Goal: Information Seeking & Learning: Learn about a topic

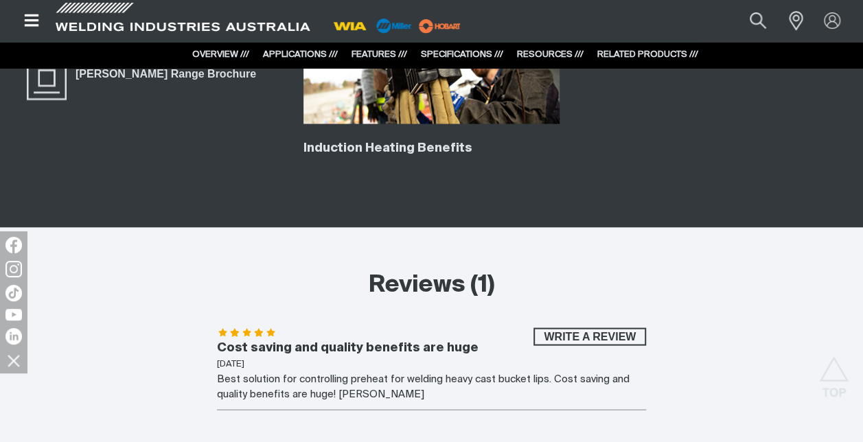
scroll to position [3569, 0]
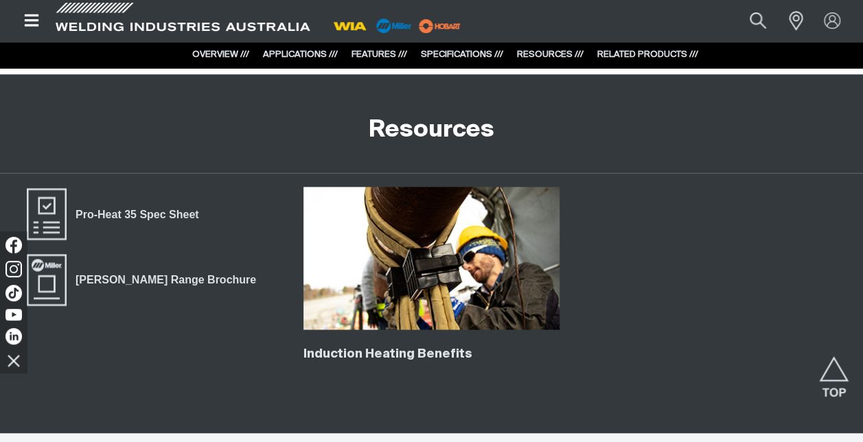
click at [36, 25] on icon "Open top menu" at bounding box center [31, 20] width 14 height 12
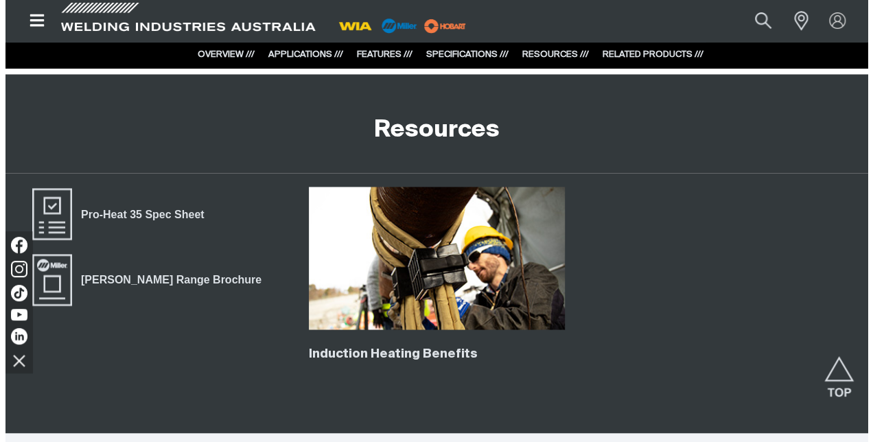
scroll to position [3574, 0]
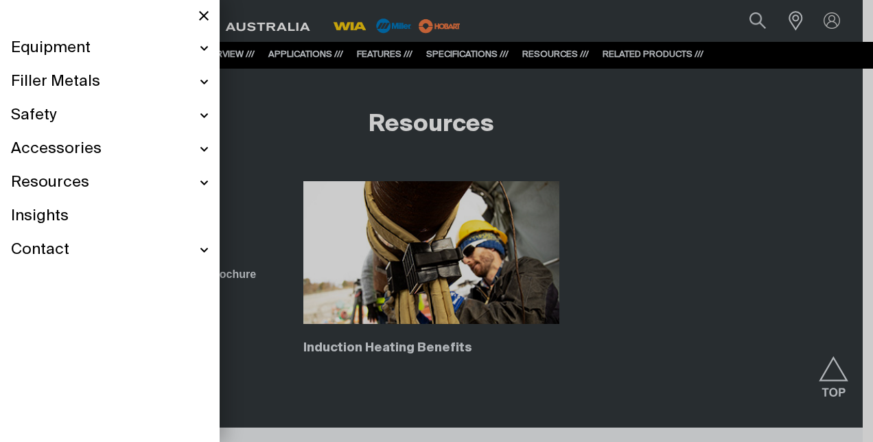
click at [75, 47] on span "Equipment" at bounding box center [51, 48] width 80 height 20
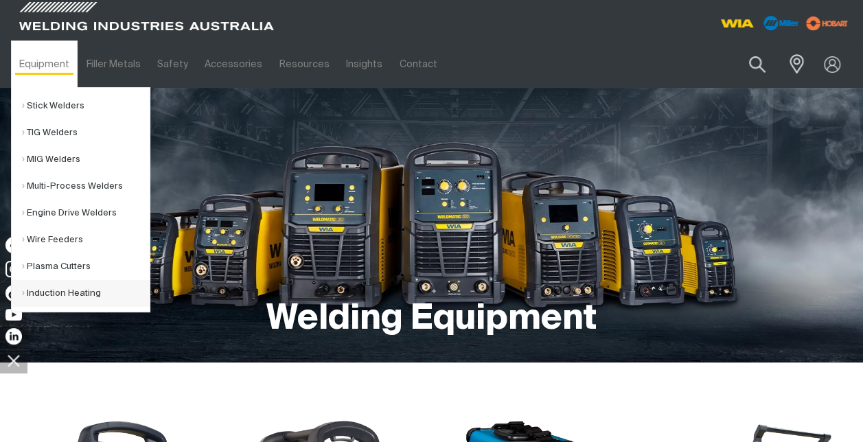
click at [73, 291] on link "Induction Heating" at bounding box center [86, 293] width 128 height 27
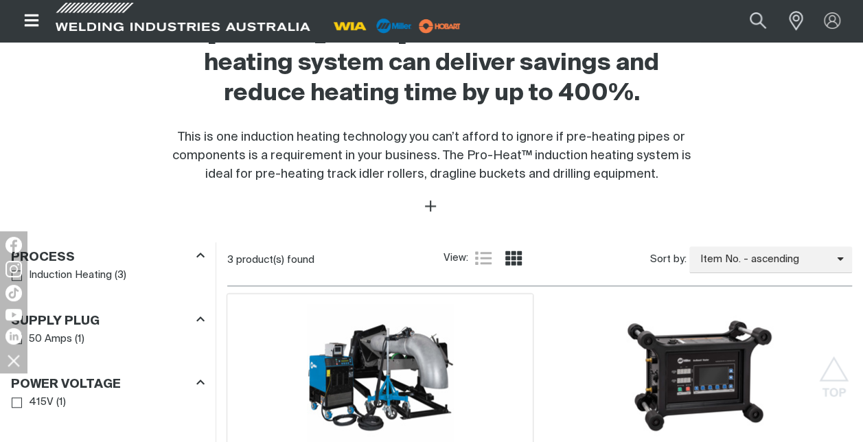
scroll to position [618, 0]
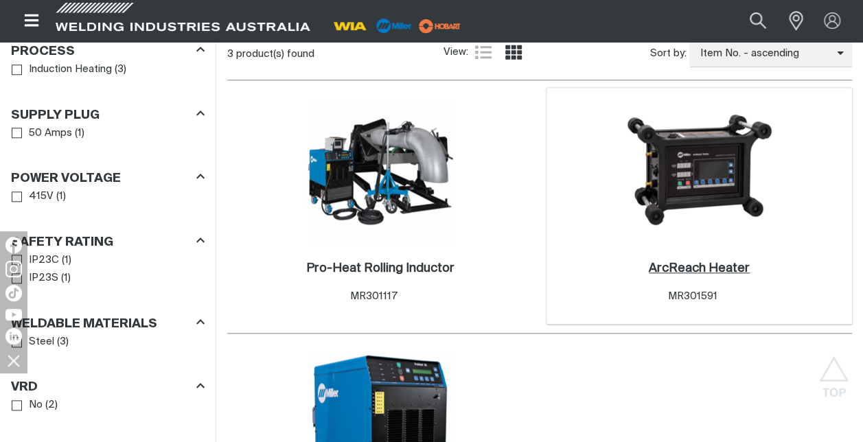
click at [693, 263] on h2 "ArcReach Heater ." at bounding box center [699, 268] width 101 height 12
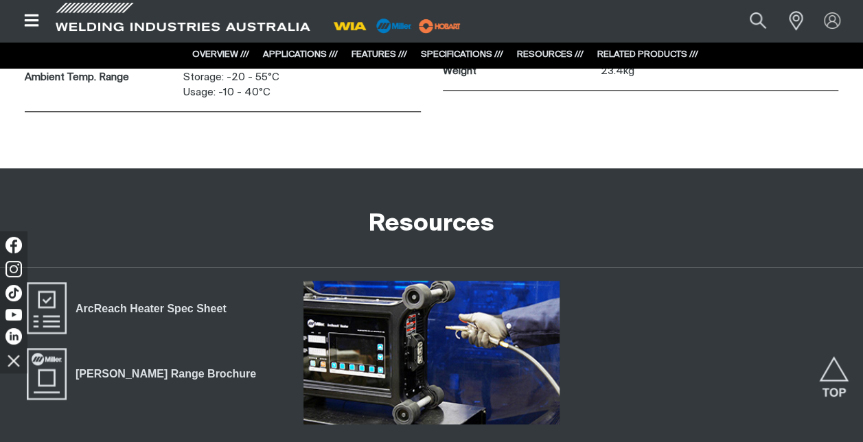
scroll to position [3432, 0]
